Goal: Information Seeking & Learning: Check status

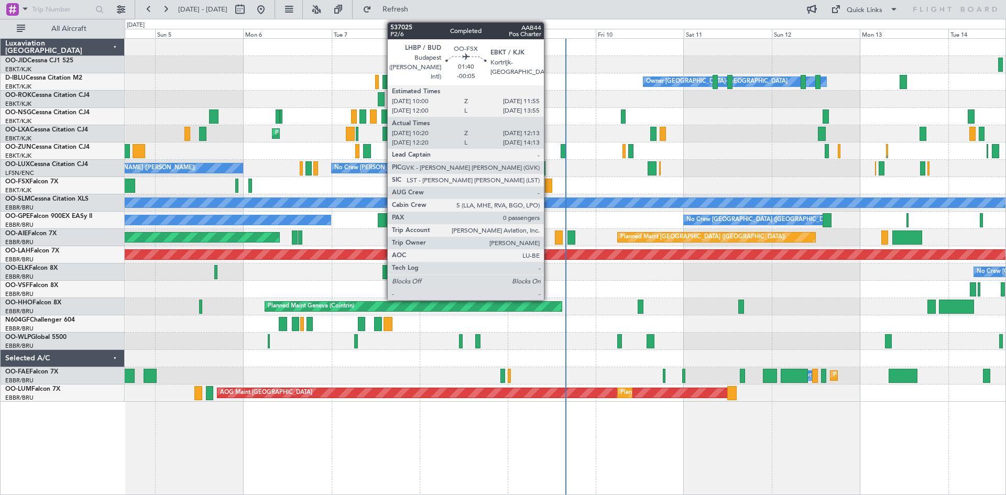
click at [548, 181] on div at bounding box center [548, 186] width 7 height 14
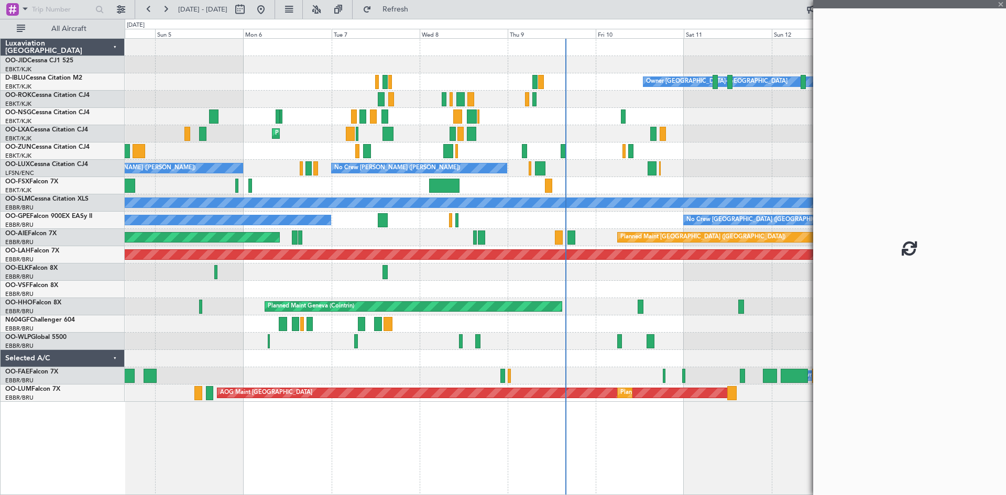
click at [1002, 3] on div at bounding box center [909, 247] width 193 height 495
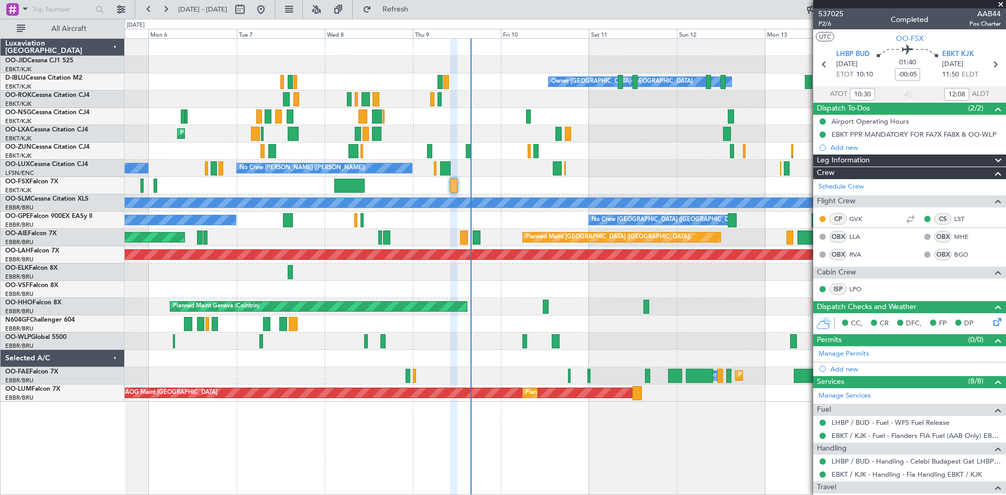
click at [641, 159] on div at bounding box center [565, 150] width 881 height 17
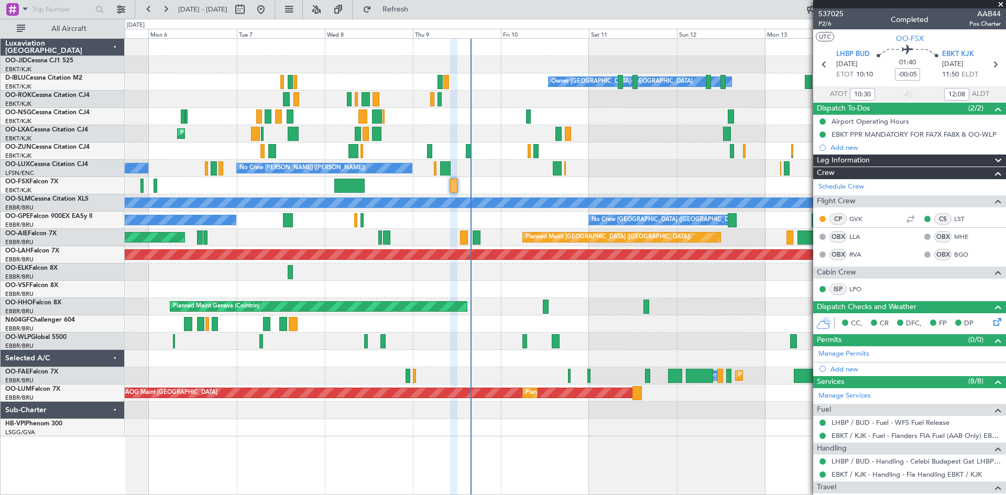
click at [1000, 3] on span at bounding box center [1000, 4] width 10 height 9
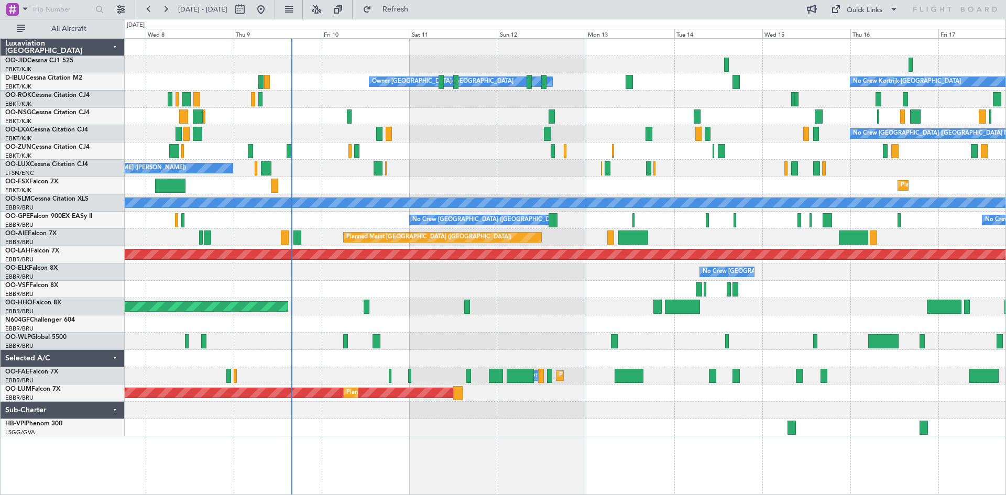
click at [564, 138] on div "Owner [GEOGRAPHIC_DATA]-[GEOGRAPHIC_DATA] No Crew Kortrijk-[GEOGRAPHIC_DATA] No…" at bounding box center [565, 238] width 881 height 398
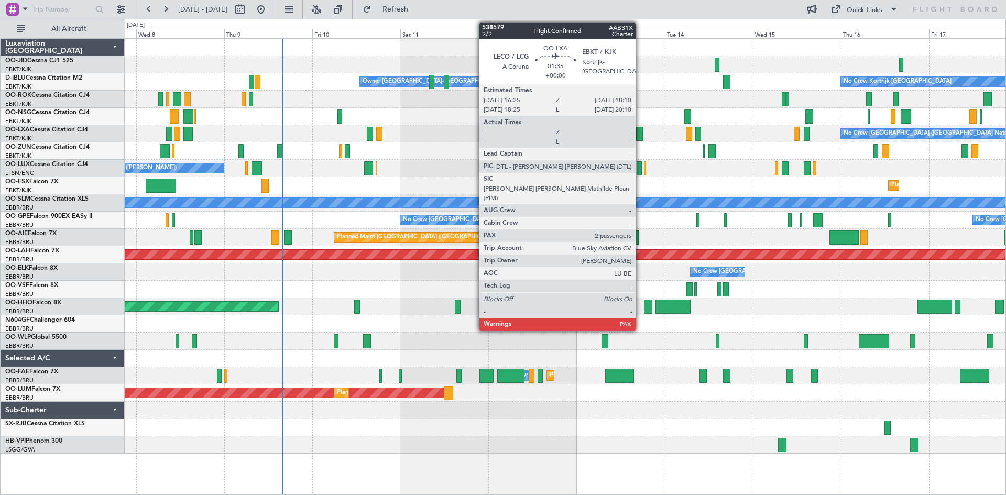
click at [640, 130] on div at bounding box center [639, 134] width 7 height 14
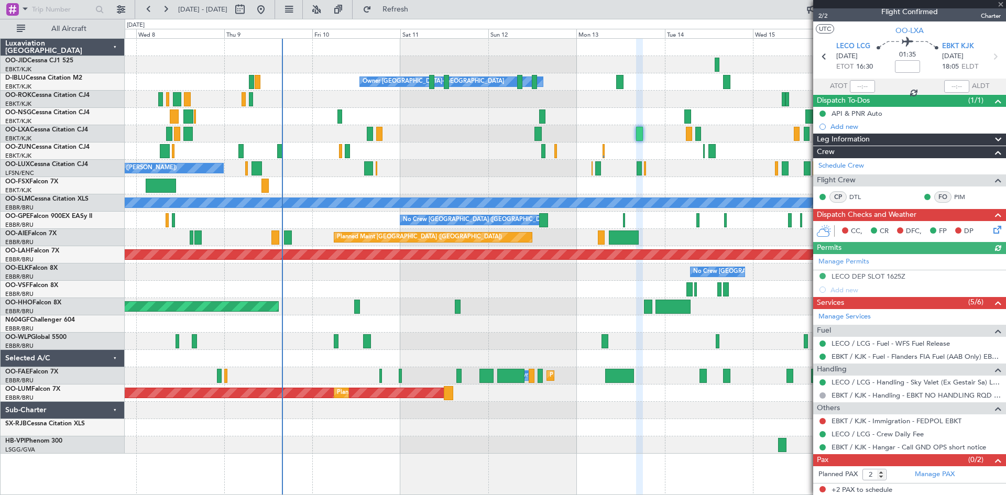
scroll to position [9, 0]
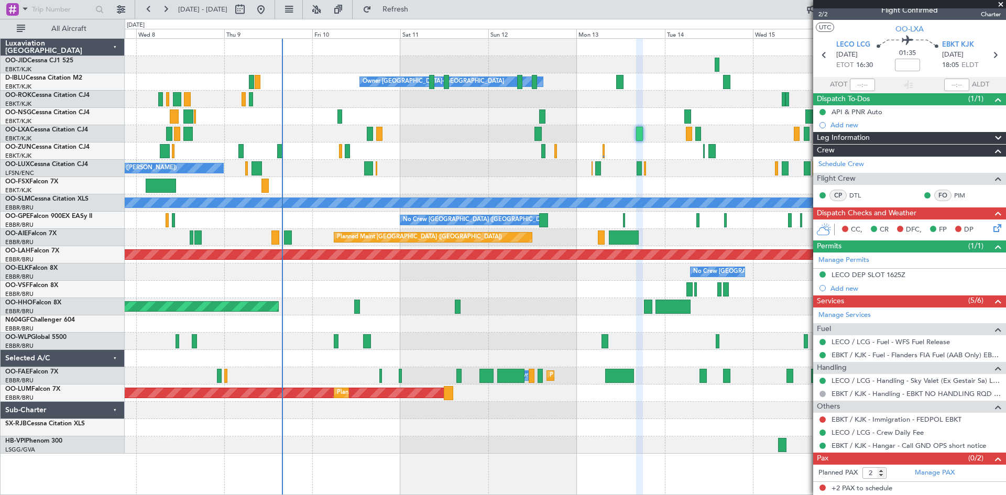
click at [999, 5] on span at bounding box center [1000, 4] width 10 height 9
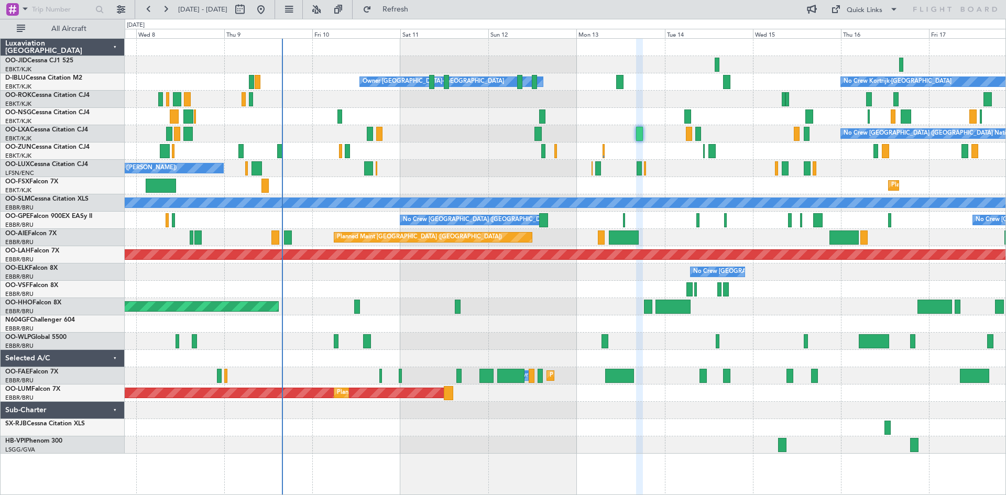
type input "0"
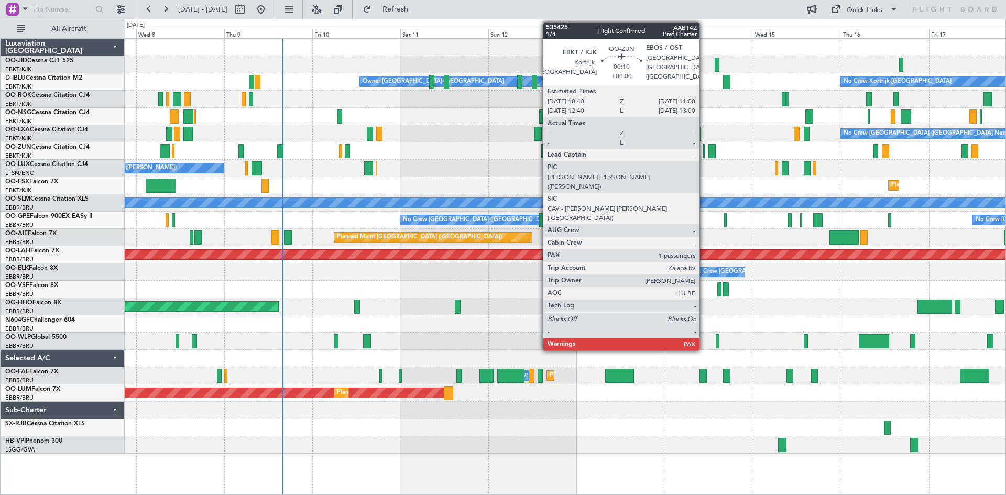
click at [704, 149] on div at bounding box center [704, 151] width 2 height 14
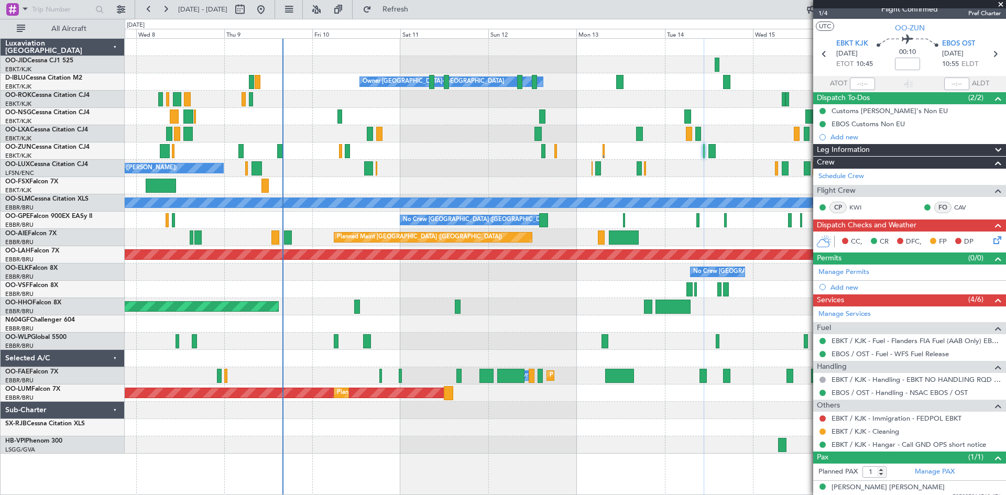
scroll to position [19, 0]
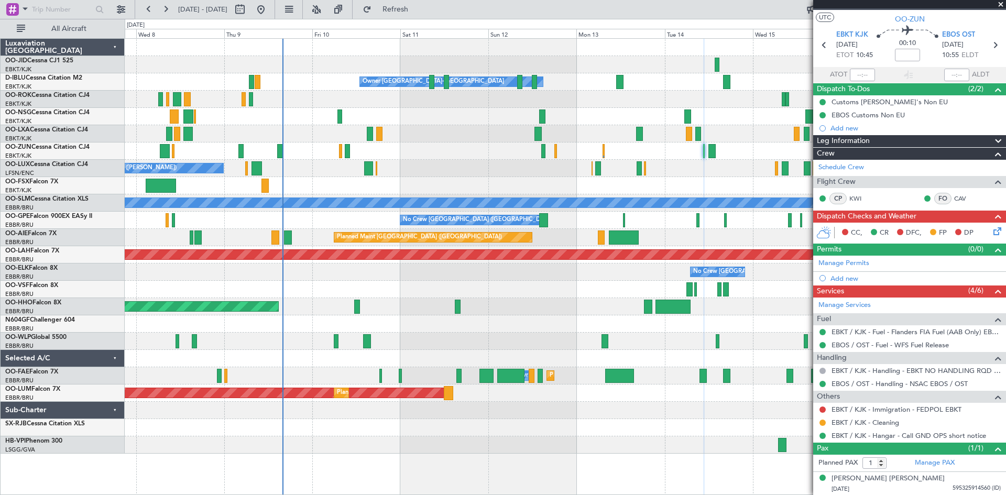
click at [1002, 3] on span at bounding box center [1000, 4] width 10 height 9
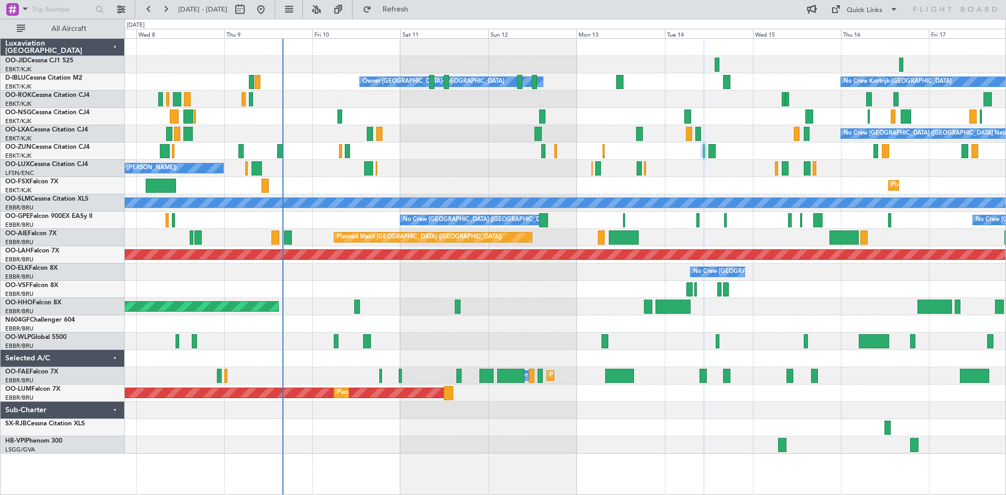
type input "0"
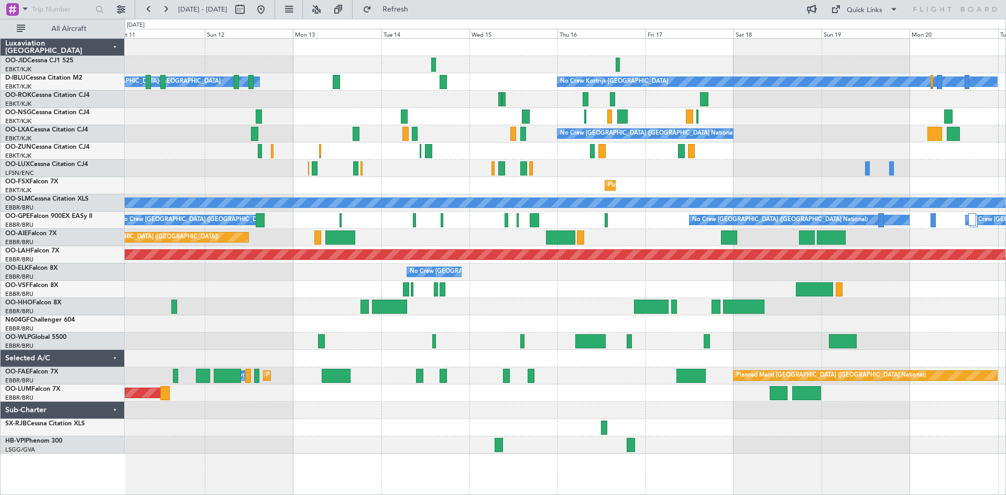
click at [573, 183] on div "Planned Maint Kortrijk-[GEOGRAPHIC_DATA]" at bounding box center [565, 185] width 881 height 17
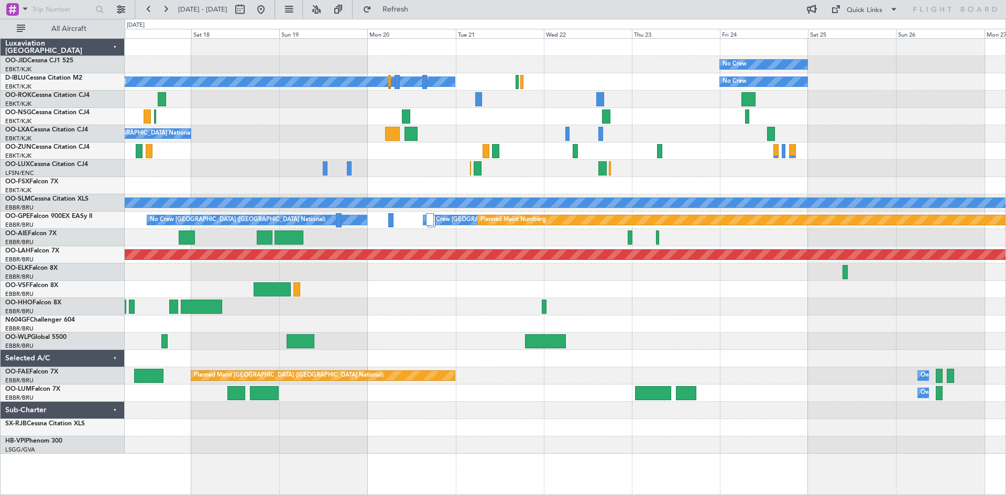
click at [333, 118] on div at bounding box center [565, 116] width 881 height 17
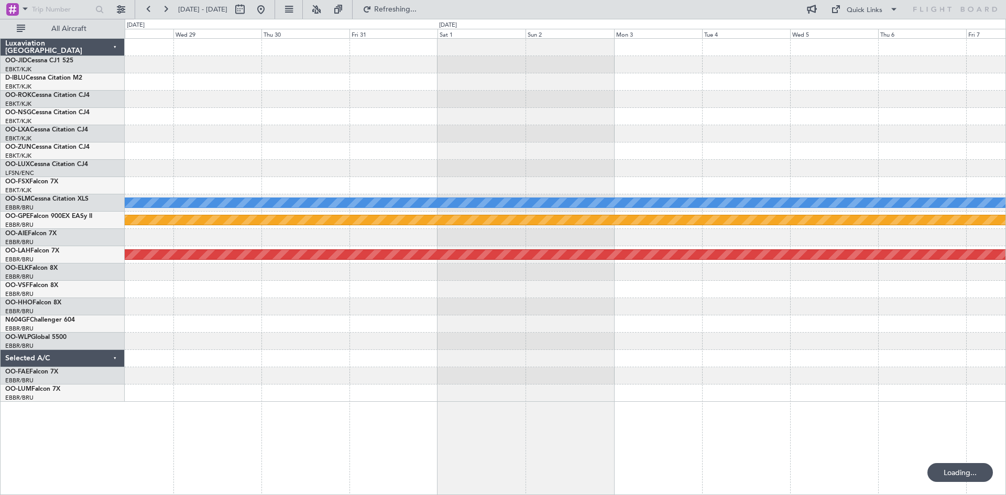
click at [322, 92] on div "A/C Unavailable [GEOGRAPHIC_DATA] Planned Maint Nurnberg No Crew [GEOGRAPHIC_DA…" at bounding box center [565, 220] width 881 height 363
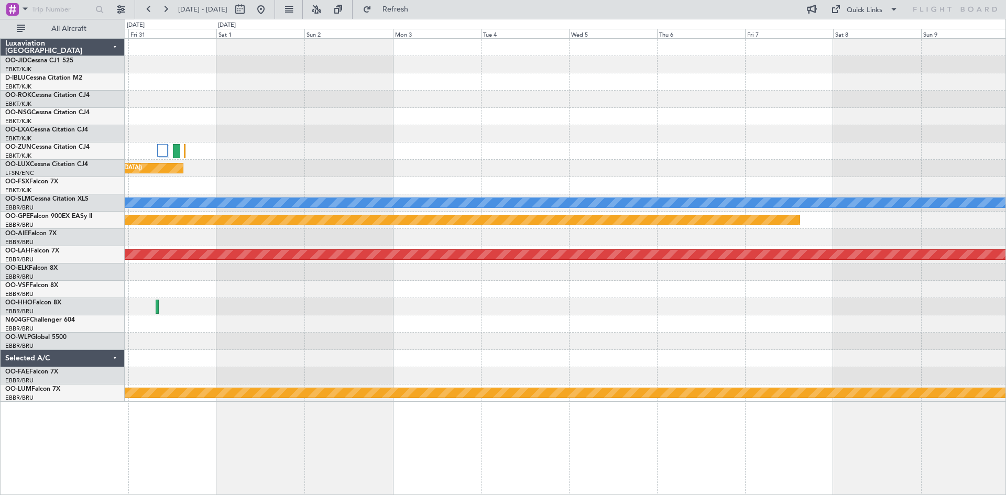
click at [315, 91] on div "Planned Maint [GEOGRAPHIC_DATA] ([GEOGRAPHIC_DATA]) A/C Unavailable [GEOGRAPHIC…" at bounding box center [565, 220] width 881 height 363
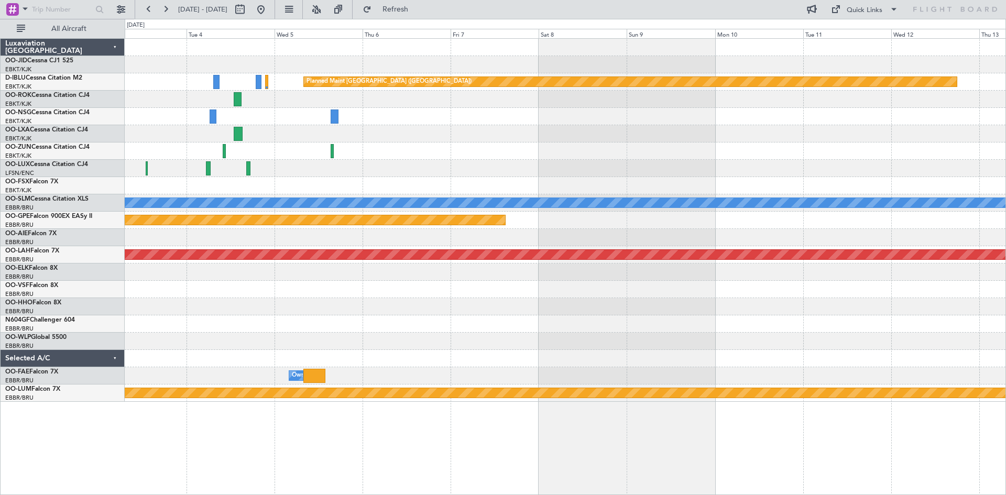
click at [256, 86] on div "Planned Maint [GEOGRAPHIC_DATA] ([GEOGRAPHIC_DATA]) A/C Unavailable [GEOGRAPHIC…" at bounding box center [565, 220] width 881 height 363
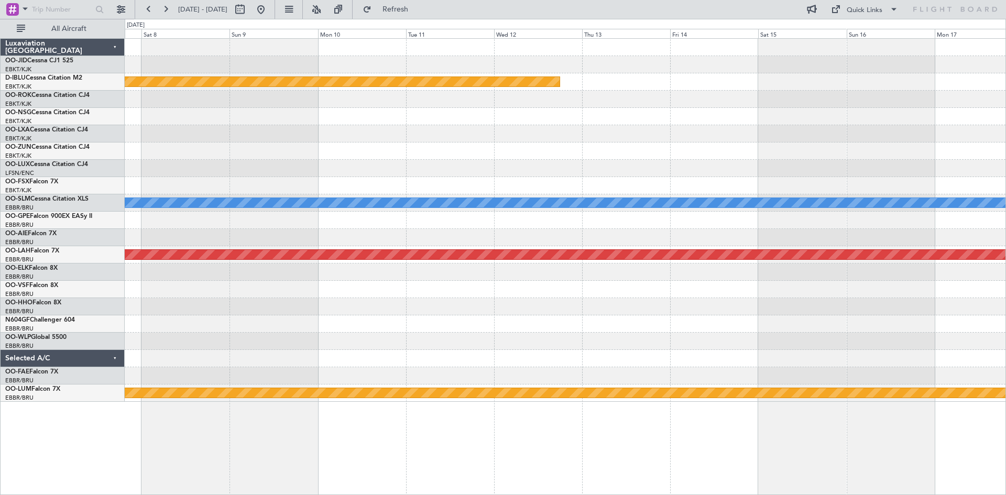
click at [295, 87] on div "Planned Maint [GEOGRAPHIC_DATA] ([GEOGRAPHIC_DATA]) A/C Unavailable [GEOGRAPHIC…" at bounding box center [565, 220] width 881 height 363
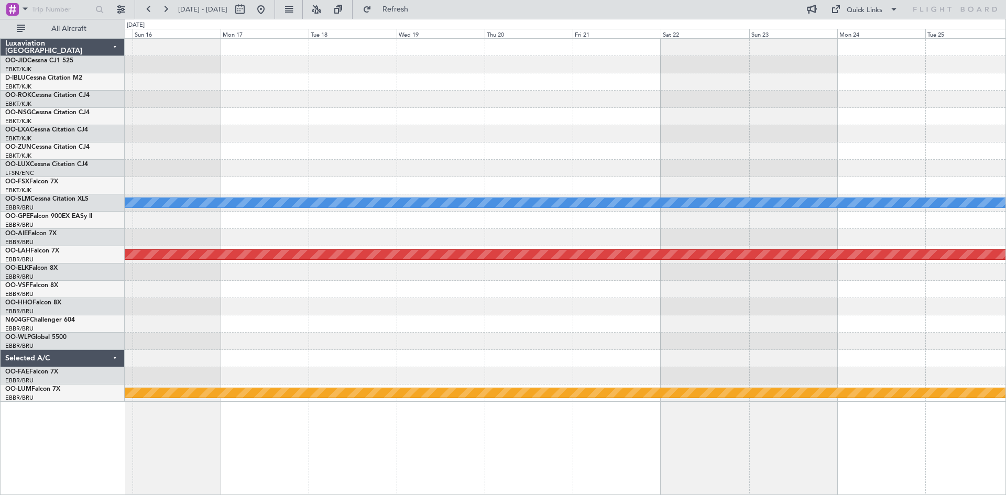
click at [309, 89] on div "A/C Unavailable [GEOGRAPHIC_DATA] Planned [GEOGRAPHIC_DATA][PERSON_NAME]-[GEOGR…" at bounding box center [565, 220] width 881 height 363
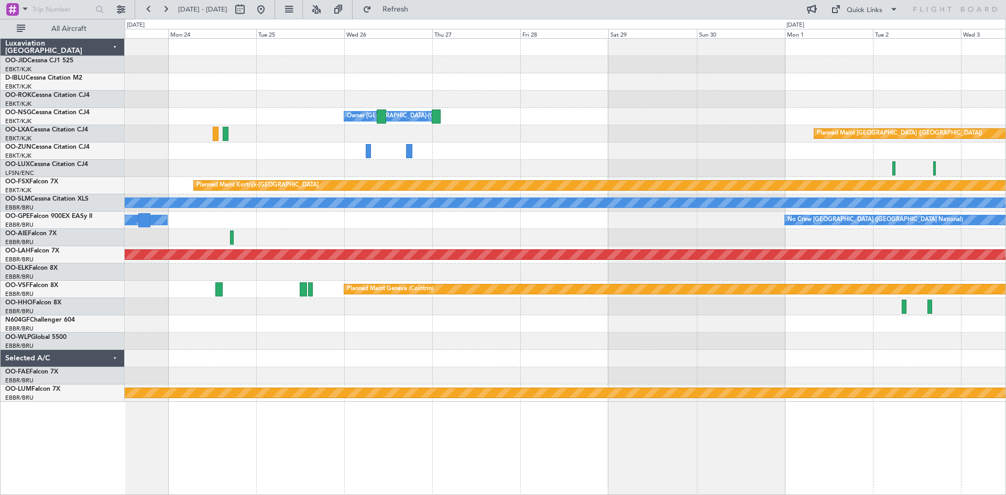
click at [296, 58] on div "Owner [GEOGRAPHIC_DATA]-[GEOGRAPHIC_DATA] Planned Maint [GEOGRAPHIC_DATA] ([GEO…" at bounding box center [565, 220] width 881 height 363
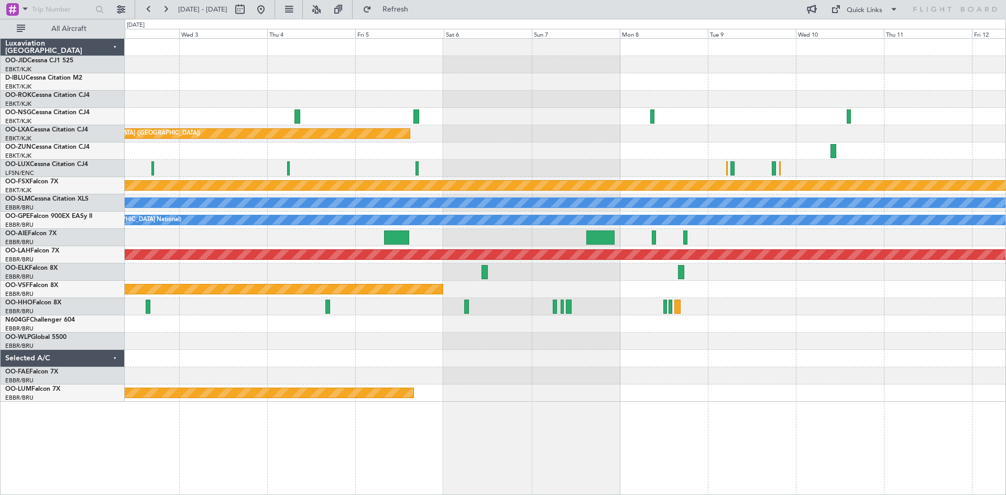
click at [267, 55] on div "Planned Maint [GEOGRAPHIC_DATA] ([GEOGRAPHIC_DATA]) Planned Maint [GEOGRAPHIC_D…" at bounding box center [565, 220] width 881 height 363
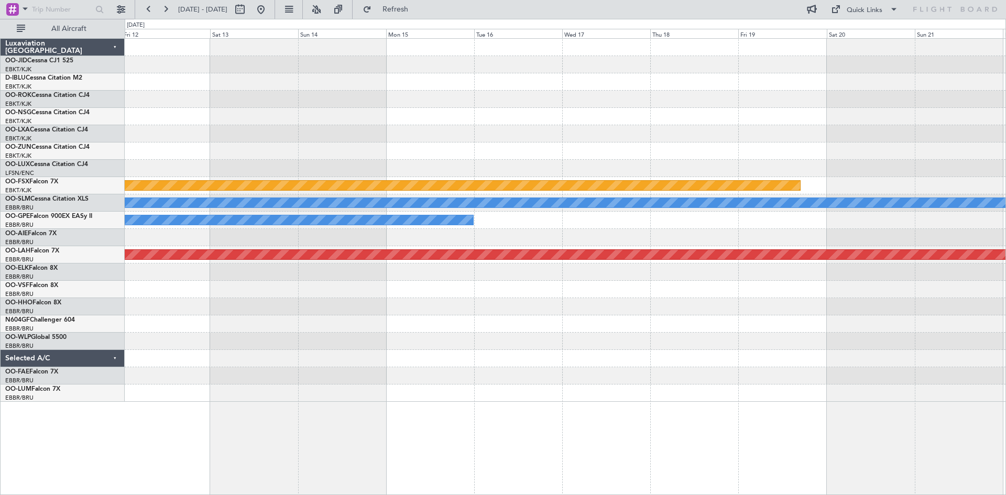
click at [287, 48] on div "Planned Maint Kortrijk-[GEOGRAPHIC_DATA] A/C Unavailable [GEOGRAPHIC_DATA] No C…" at bounding box center [565, 220] width 881 height 363
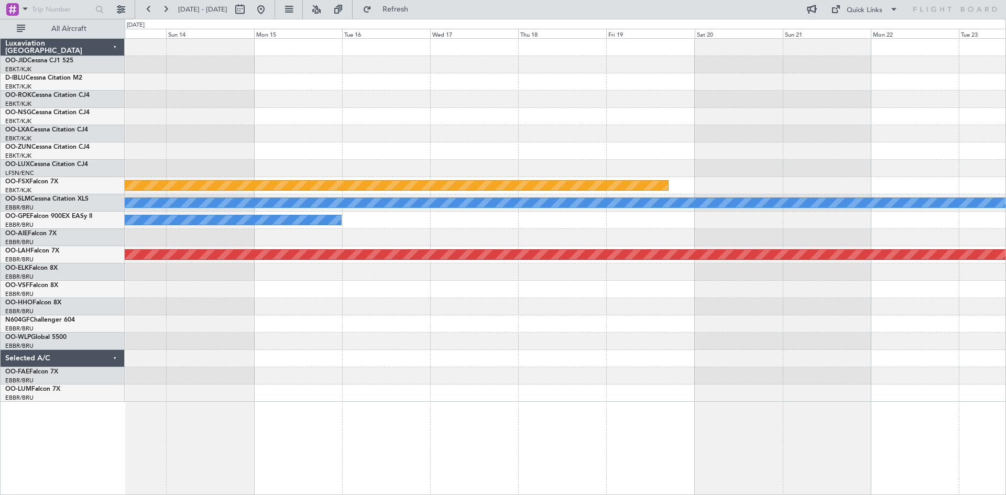
click at [304, 48] on div "Planned Maint Kortrijk-[GEOGRAPHIC_DATA] A/C Unavailable [GEOGRAPHIC_DATA] No C…" at bounding box center [565, 220] width 881 height 363
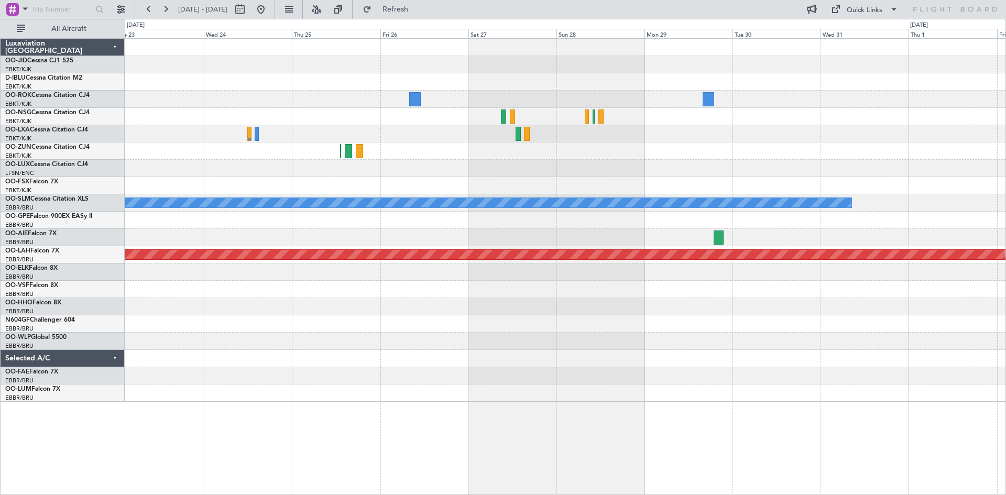
click at [206, 111] on div "Planned Maint Kortrijk-[GEOGRAPHIC_DATA] A/C Unavailable [GEOGRAPHIC_DATA] Plan…" at bounding box center [565, 220] width 881 height 363
